Goal: Transaction & Acquisition: Purchase product/service

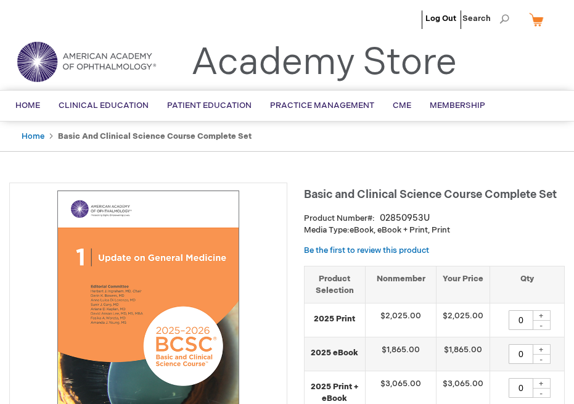
type input "0"
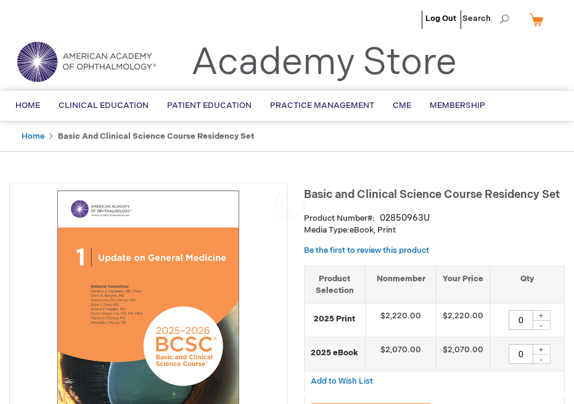
type input "0"
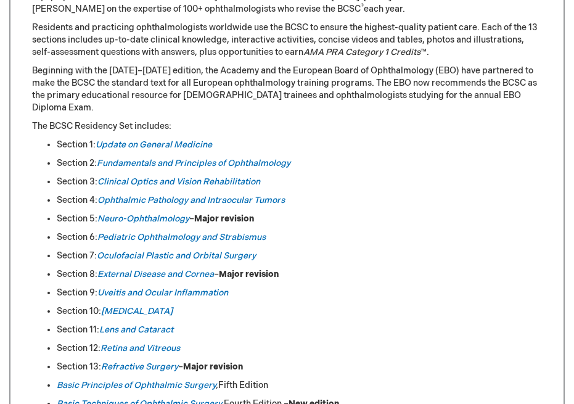
scroll to position [553, 0]
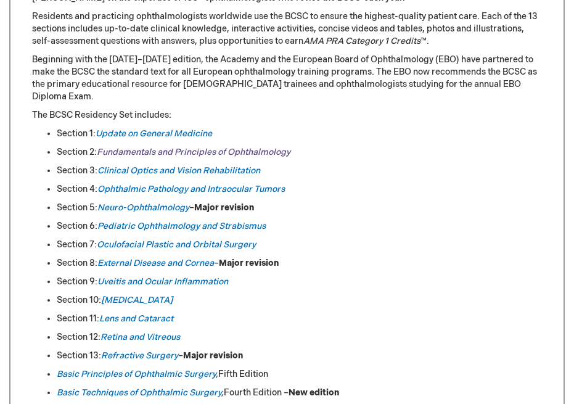
click at [262, 147] on link "Fundamentals and Principles of Ophthalmology" at bounding box center [193, 152] width 193 height 10
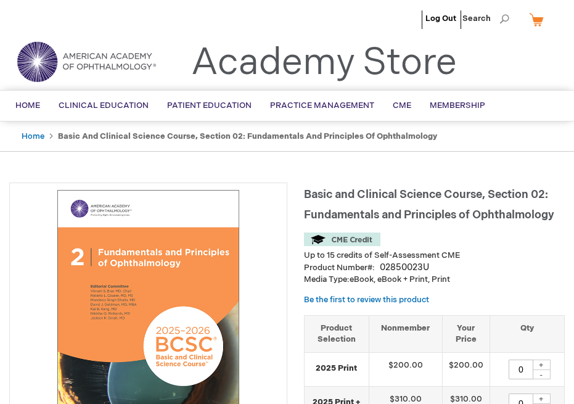
type input "0"
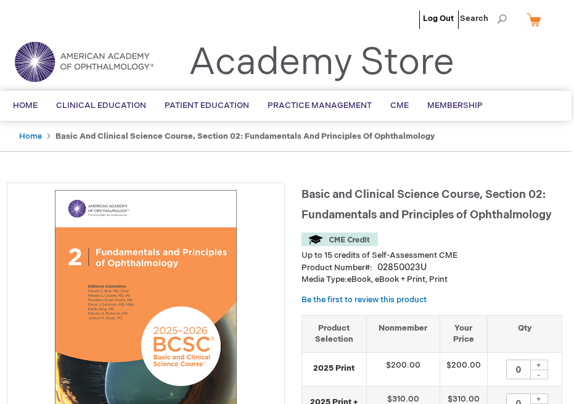
scroll to position [0, 2]
